Goal: Transaction & Acquisition: Purchase product/service

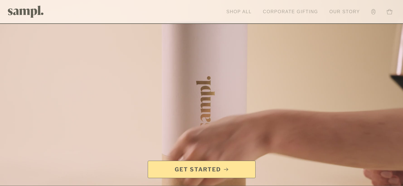
click at [237, 12] on link "Shop All" at bounding box center [239, 12] width 31 height 12
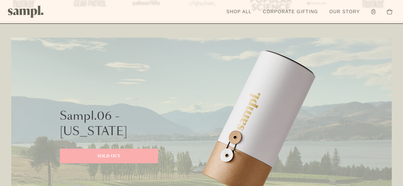
scroll to position [224, 0]
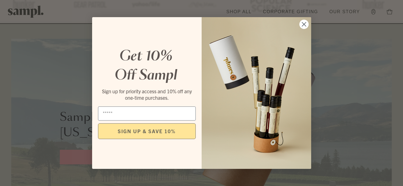
click at [304, 23] on circle "Close dialog" at bounding box center [303, 24] width 9 height 9
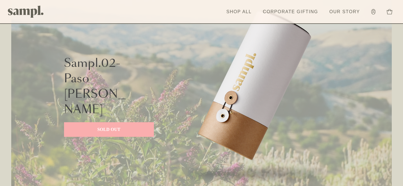
scroll to position [477, 0]
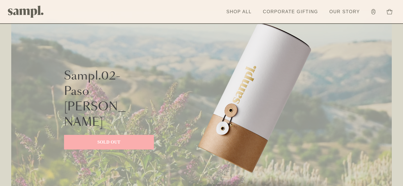
click at [118, 139] on p "SOLD OUT" at bounding box center [109, 142] width 79 height 7
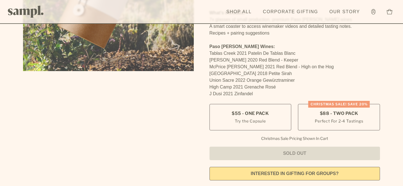
scroll to position [144, 0]
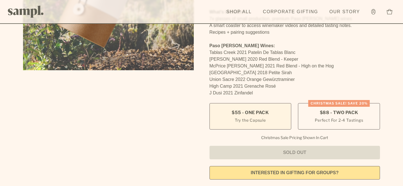
click at [267, 103] on label "$55 - One Pack Try the Capsule" at bounding box center [251, 116] width 82 height 26
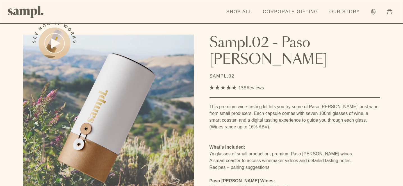
scroll to position [0, 0]
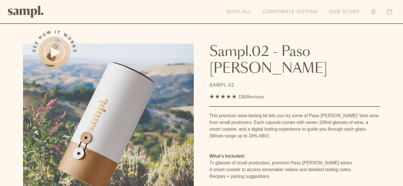
click at [342, 13] on link "Our Story" at bounding box center [345, 12] width 36 height 12
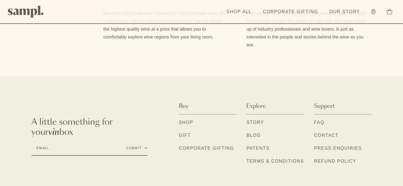
scroll to position [530, 0]
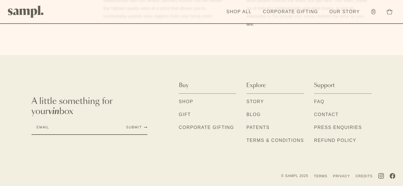
click at [255, 103] on link "Story" at bounding box center [255, 101] width 18 height 7
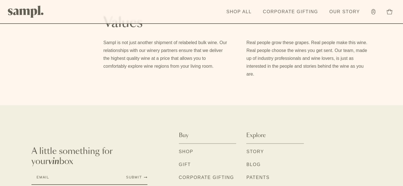
scroll to position [530, 0]
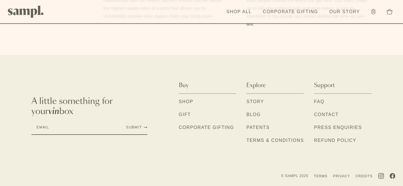
click at [322, 130] on link "Press Enquiries" at bounding box center [338, 127] width 48 height 7
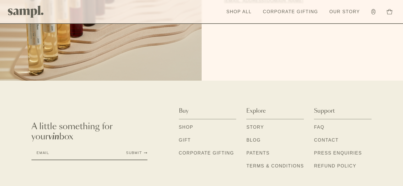
scroll to position [146, 0]
